Goal: Information Seeking & Learning: Compare options

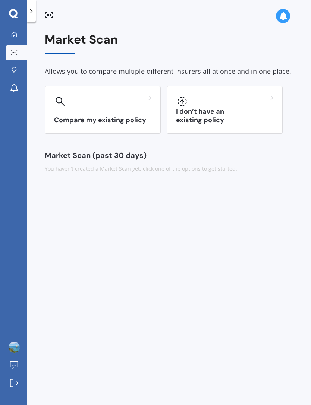
click at [127, 116] on h3 "Compare my existing policy" at bounding box center [102, 120] width 97 height 9
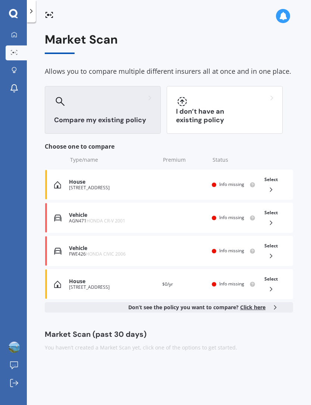
click at [275, 186] on div "Select" at bounding box center [270, 184] width 19 height 23
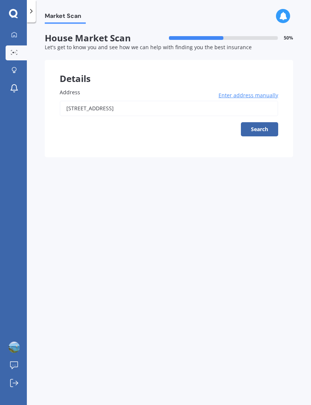
click at [252, 95] on span "Enter address manually" at bounding box center [248, 95] width 60 height 7
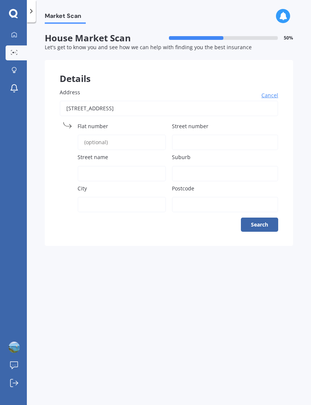
click at [160, 105] on input "[STREET_ADDRESS]" at bounding box center [169, 109] width 218 height 16
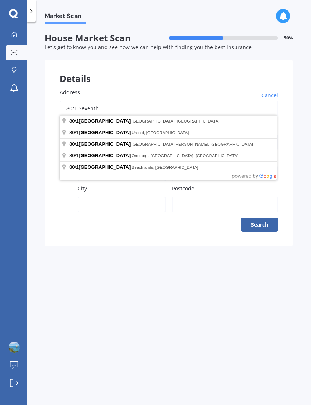
type input "80/"
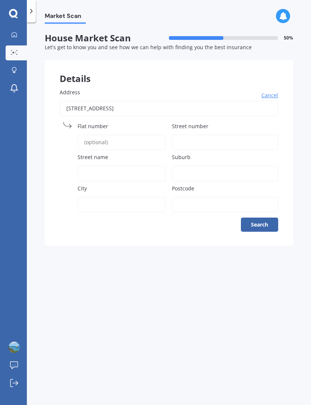
type input "[STREET_ADDRESS]"
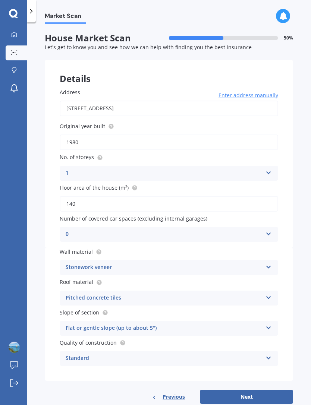
scroll to position [24, 0]
click at [262, 390] on button "Next" at bounding box center [246, 397] width 93 height 14
select select "13"
select select "04"
select select "1957"
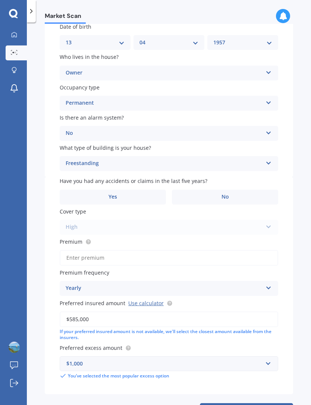
scroll to position [95, 0]
click at [252, 404] on button "Next" at bounding box center [246, 411] width 93 height 14
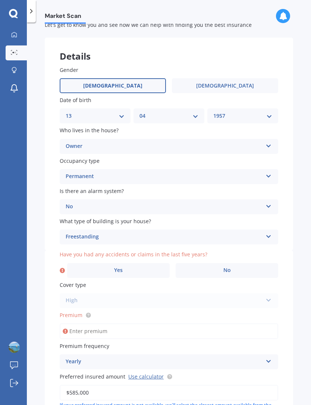
scroll to position [25, 0]
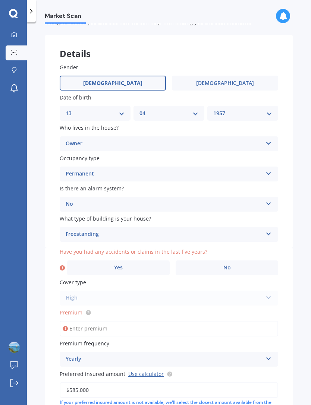
click at [230, 265] on span "No" at bounding box center [226, 268] width 7 height 6
click at [0, 0] on input "No" at bounding box center [0, 0] width 0 height 0
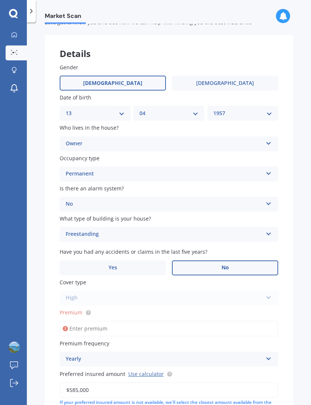
click at [270, 291] on div "High High" at bounding box center [169, 298] width 218 height 15
click at [73, 321] on input "Premium" at bounding box center [169, 329] width 218 height 16
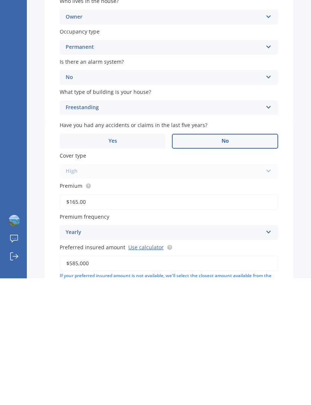
type input "$1,650.00"
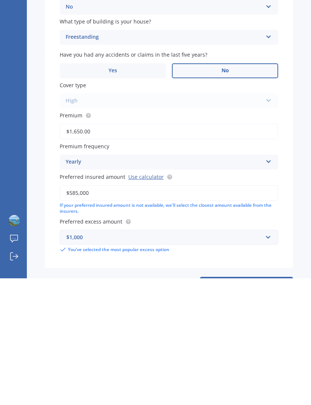
click at [256, 404] on button "Next" at bounding box center [246, 411] width 93 height 14
select select "13"
select select "04"
select select "1957"
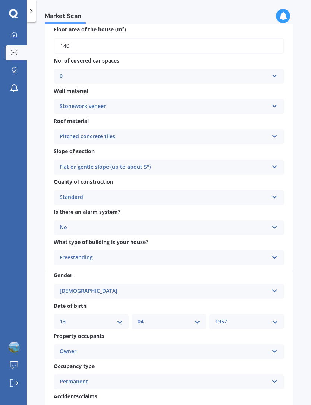
scroll to position [144, 0]
click at [274, 129] on div "Pitched concrete tiles Flat fibre cement Flat membrane Flat metal covering Pitc…" at bounding box center [169, 136] width 230 height 15
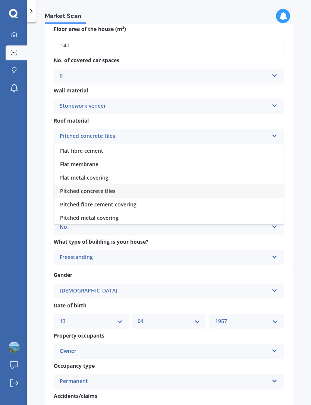
click at [99, 174] on span "Flat metal covering" at bounding box center [84, 177] width 48 height 7
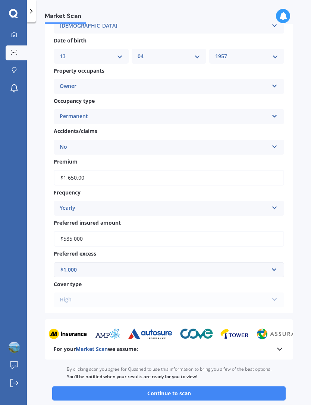
scroll to position [409, 0]
click at [174, 387] on button "Continue to scan" at bounding box center [168, 394] width 233 height 14
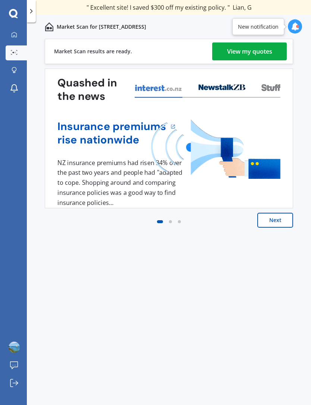
click at [254, 51] on div "View my quotes" at bounding box center [249, 52] width 45 height 18
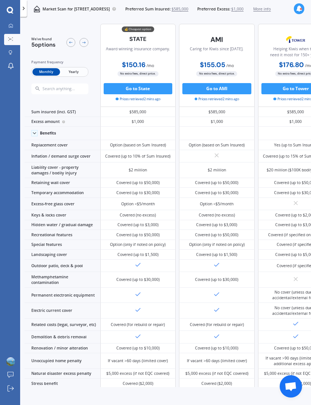
click at [73, 70] on span "Yearly" at bounding box center [73, 71] width 27 height 7
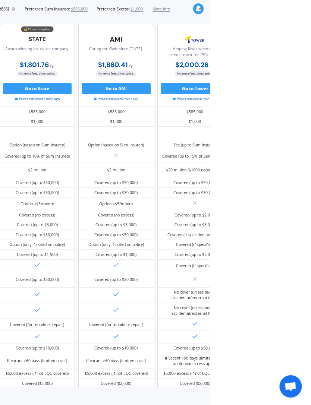
scroll to position [24, 101]
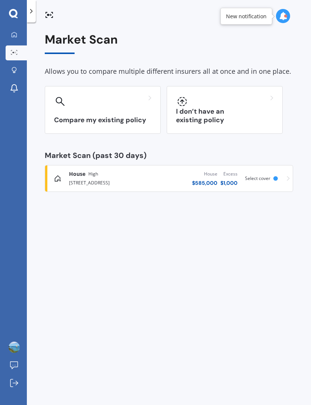
click at [72, 121] on h3 "Compare my existing policy" at bounding box center [102, 120] width 97 height 9
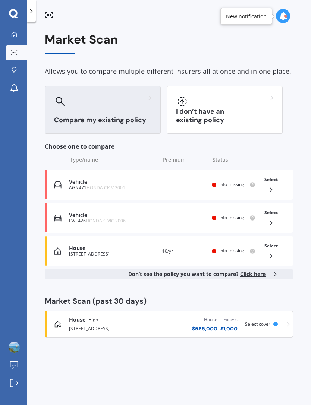
click at [271, 187] on icon at bounding box center [270, 189] width 7 height 7
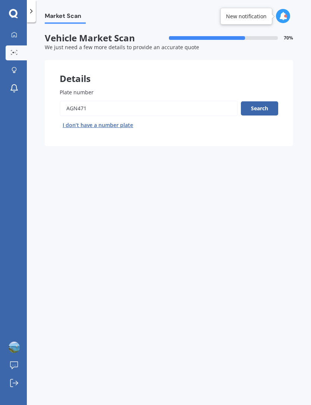
click at [266, 106] on button "Search" at bounding box center [259, 108] width 37 height 14
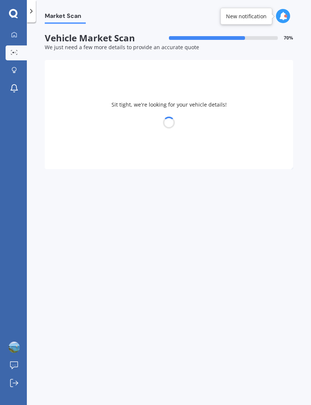
select select "HONDA"
select select "13"
select select "04"
select select "1957"
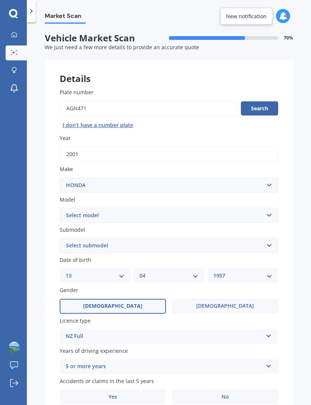
click at [271, 212] on select "Select model Accord Acty Acura Airwave Ascot Avancier Beat Capa City Civic Conc…" at bounding box center [169, 215] width 218 height 15
select select "CR-V"
click at [270, 241] on select "Select submodel (all other) 2WD 2WD Sport 7 1.5 2WD Touring 1.5 4WD AWD AWD Spo…" at bounding box center [169, 245] width 218 height 15
select select "2WD SPORT 7 1.5"
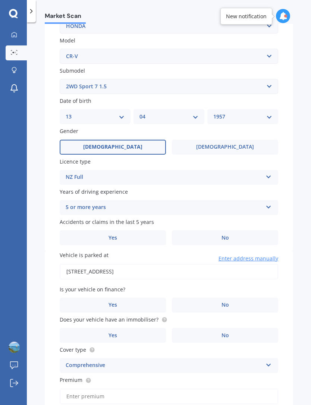
scroll to position [160, 0]
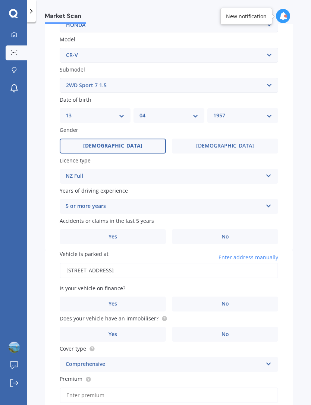
click at [233, 233] on label "No" at bounding box center [225, 236] width 106 height 15
click at [0, 0] on input "No" at bounding box center [0, 0] width 0 height 0
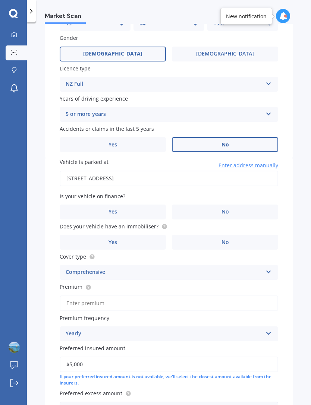
scroll to position [254, 0]
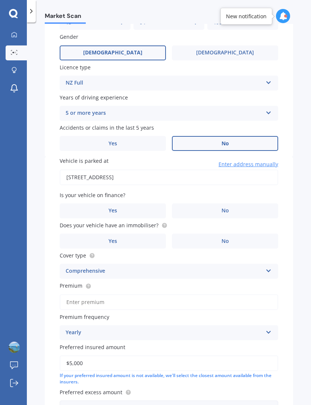
click at [238, 204] on label "No" at bounding box center [225, 211] width 106 height 15
click at [0, 0] on input "No" at bounding box center [0, 0] width 0 height 0
click at [235, 234] on label "No" at bounding box center [225, 241] width 106 height 15
click at [0, 0] on input "No" at bounding box center [0, 0] width 0 height 0
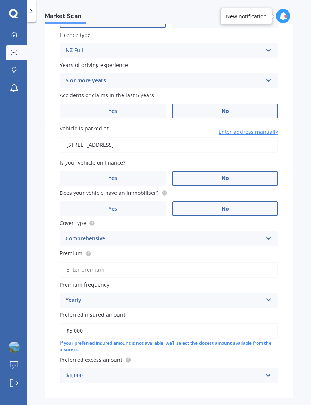
scroll to position [24, 0]
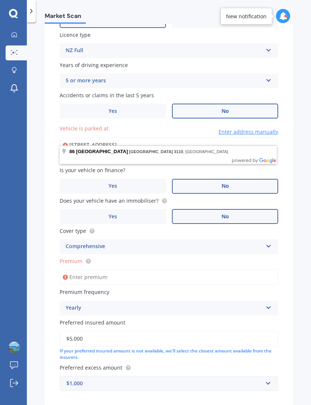
type input "86 Seventh Avenue, Tauranga 3110"
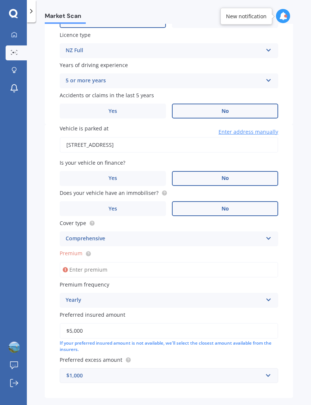
click at [96, 262] on input "Premium" at bounding box center [169, 270] width 218 height 16
type input "$1.00"
type input "$325.00"
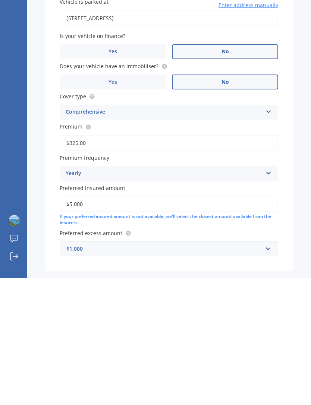
select select "13"
select select "04"
select select "1957"
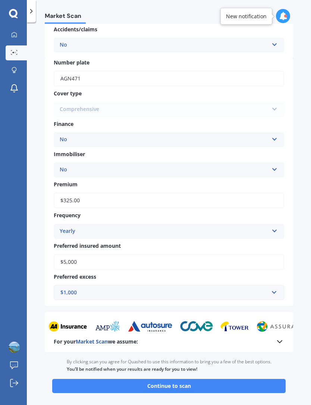
scroll to position [203, 0]
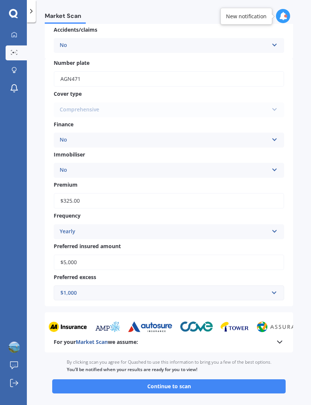
click at [183, 380] on button "Continue to scan" at bounding box center [168, 387] width 233 height 14
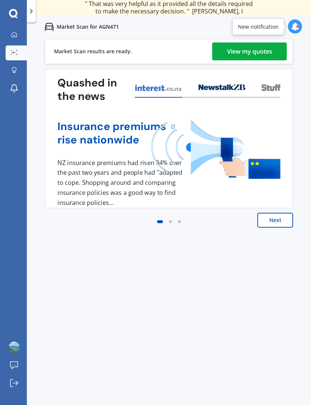
click at [259, 50] on div "View my quotes" at bounding box center [249, 52] width 45 height 18
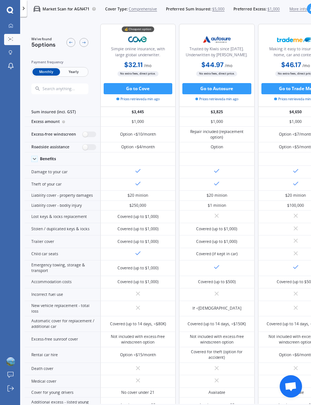
click at [77, 72] on span "Yearly" at bounding box center [73, 71] width 27 height 7
click at [86, 138] on label at bounding box center [89, 135] width 14 height 6
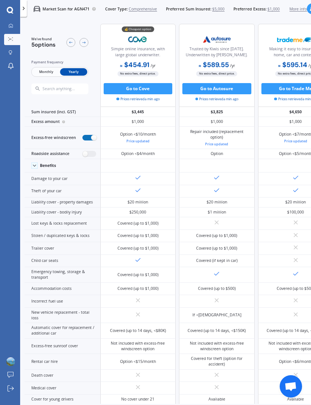
radio input "true"
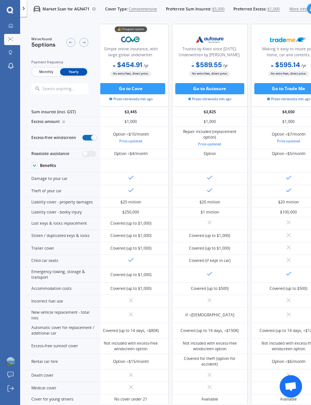
scroll to position [0, 7]
